Goal: Information Seeking & Learning: Find specific fact

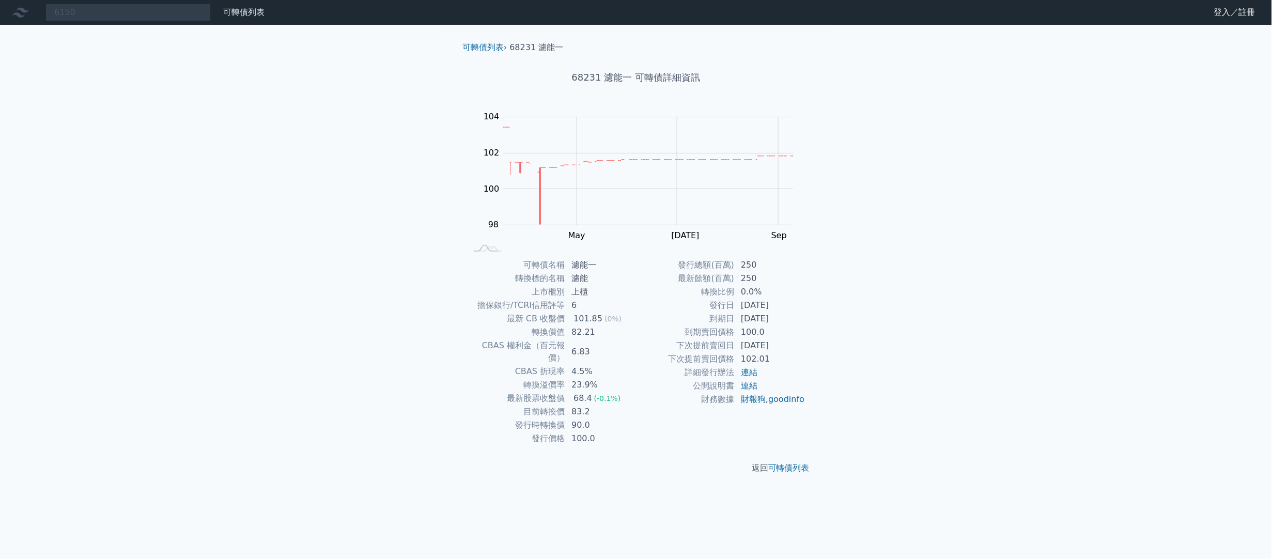
type input "6150"
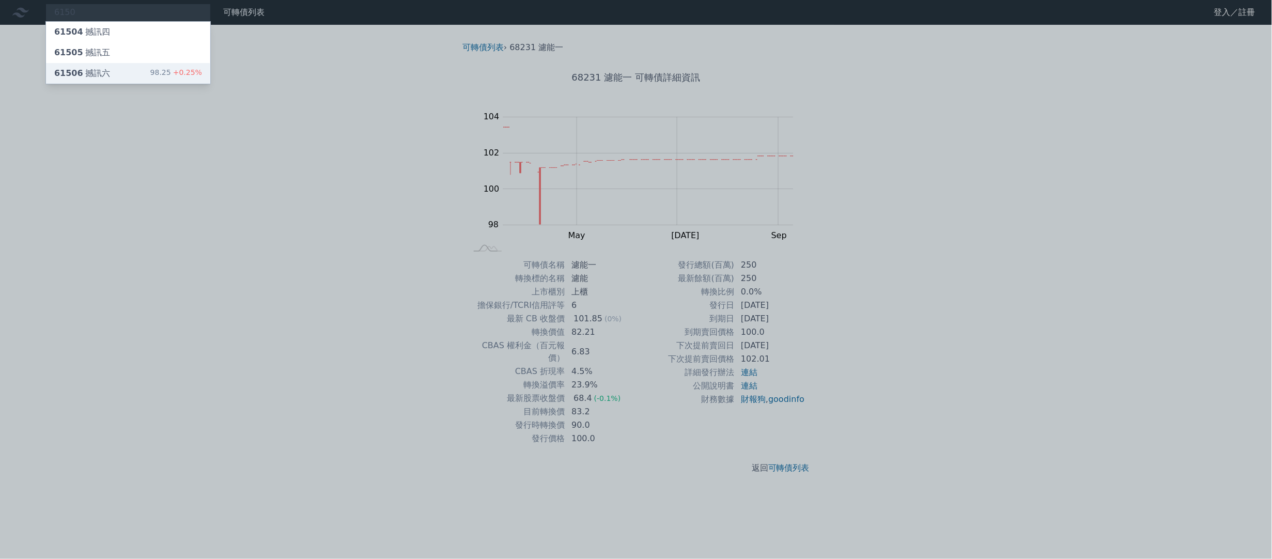
click at [149, 72] on div "61506 撼訊六 98.25 +0.25%" at bounding box center [128, 73] width 164 height 21
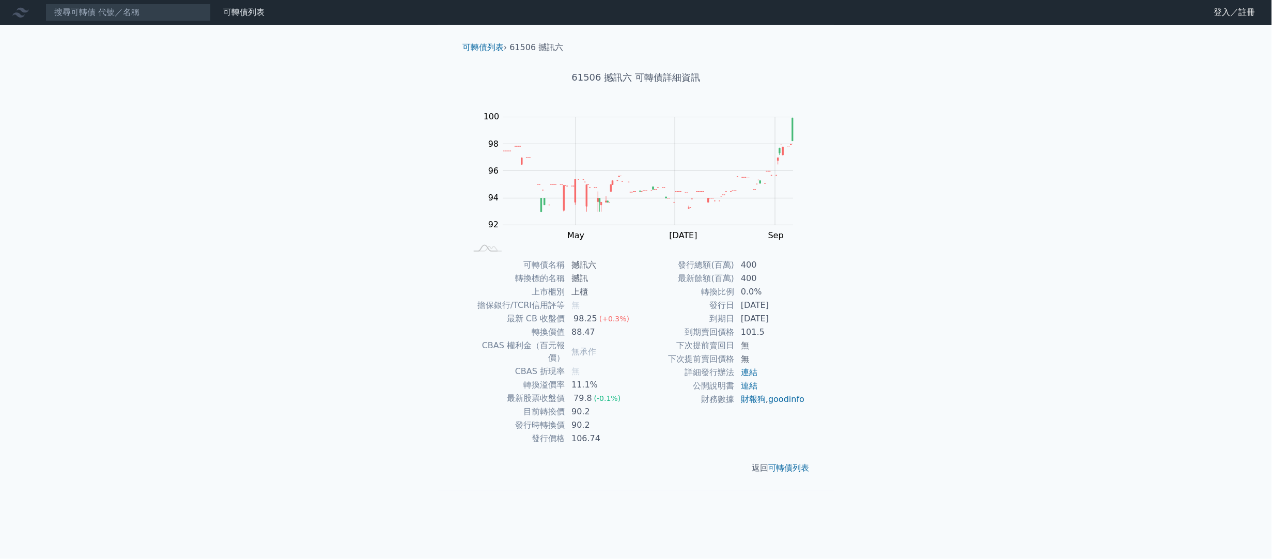
drag, startPoint x: 315, startPoint y: 281, endPoint x: 294, endPoint y: 261, distance: 28.9
click at [311, 279] on div "可轉債列表 財務數據 可轉債列表 財務數據 登入／註冊 登入／註冊 可轉債列表 › 61506 撼訊六 61506 撼訊六 可轉債詳細資訊 Zoom Out …" at bounding box center [636, 279] width 1272 height 559
click at [184, 16] on input at bounding box center [127, 13] width 165 height 18
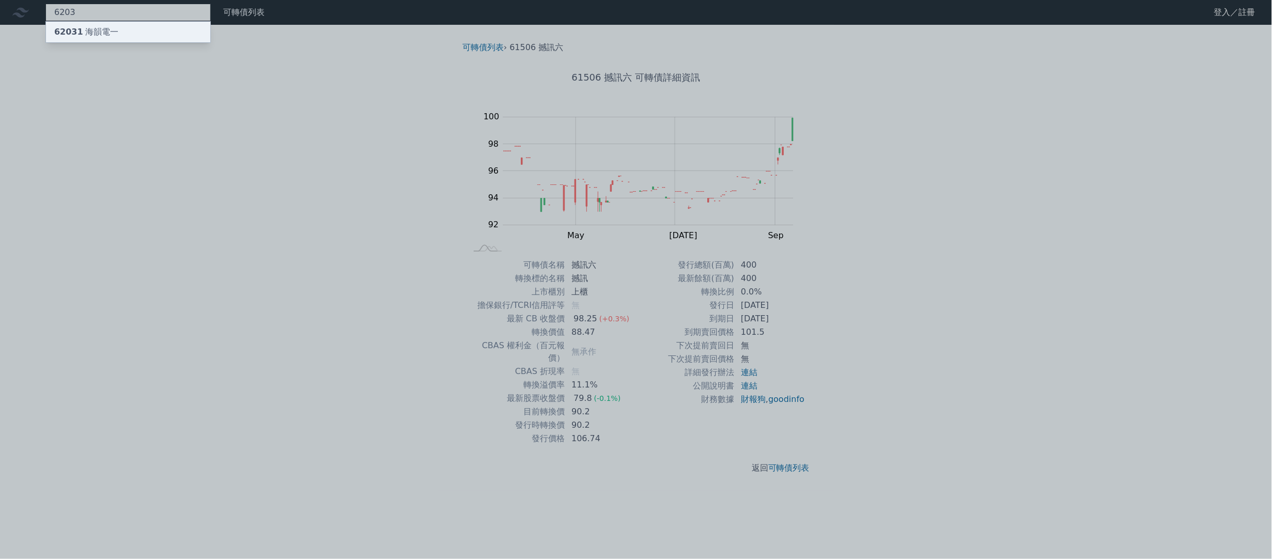
type input "6203"
click at [165, 36] on div "62031 海韻電一" at bounding box center [128, 32] width 164 height 21
